Goal: Transaction & Acquisition: Book appointment/travel/reservation

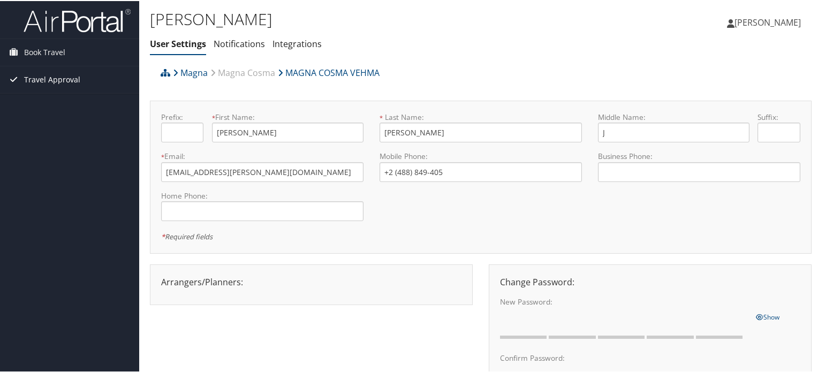
click at [45, 78] on span "Travel Approval" at bounding box center [52, 78] width 56 height 27
click at [38, 49] on span "Book Travel" at bounding box center [44, 51] width 41 height 27
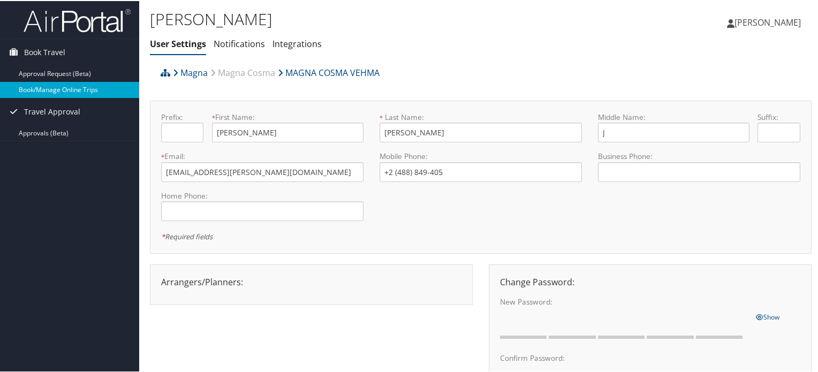
click at [39, 87] on link "Book/Manage Online Trips" at bounding box center [69, 89] width 139 height 16
click at [45, 92] on link "Book/Manage Online Trips" at bounding box center [69, 89] width 139 height 16
